Goal: Navigation & Orientation: Find specific page/section

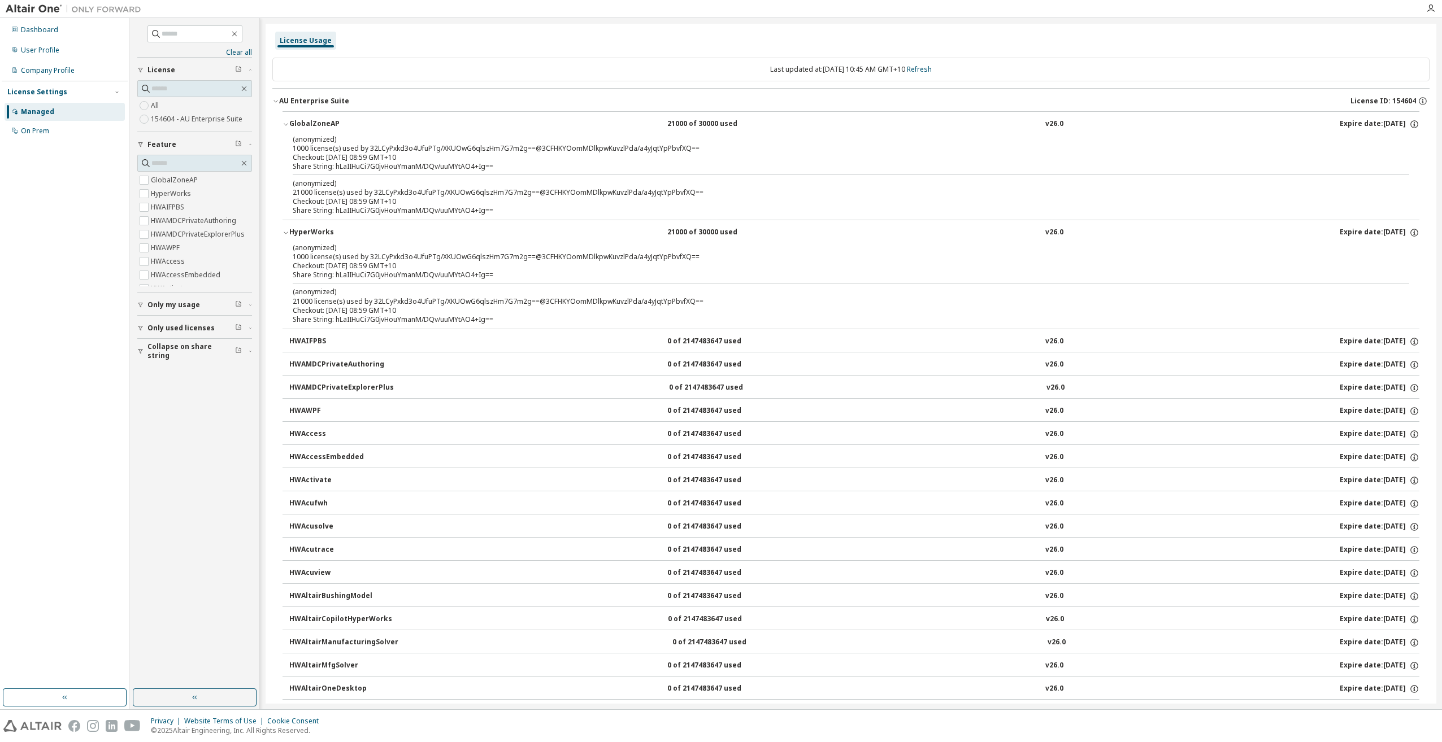
click at [364, 149] on div "(anonymized) 1000 license(s) used by 32LCyPxkd3o4UfuPTg/XKUOwG6qlszHm7G7m2g==@3…" at bounding box center [837, 143] width 1089 height 19
click at [51, 31] on div "Dashboard" at bounding box center [39, 29] width 37 height 9
